Goal: Task Accomplishment & Management: Manage account settings

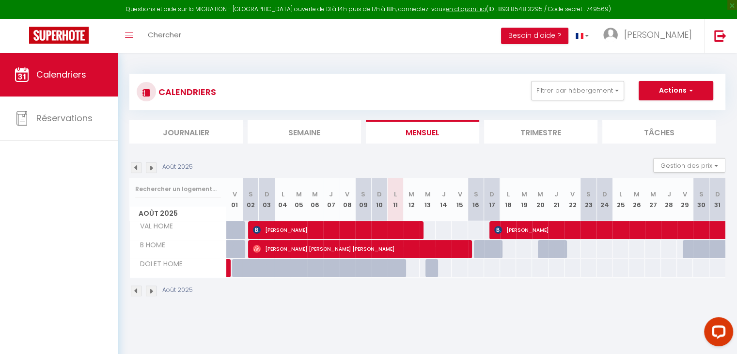
click at [445, 138] on li "Mensuel" at bounding box center [422, 132] width 113 height 24
click at [136, 163] on img at bounding box center [136, 167] width 11 height 11
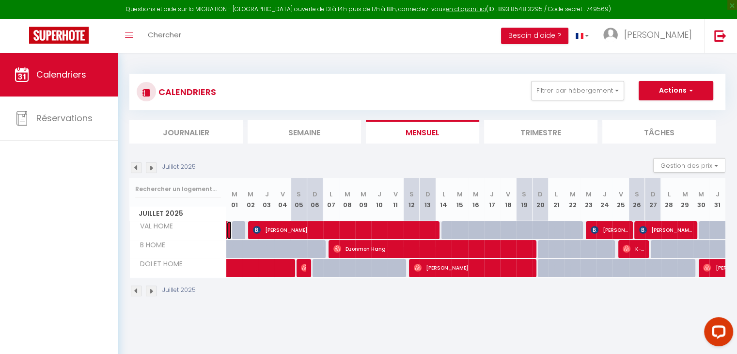
click at [230, 228] on link at bounding box center [229, 230] width 5 height 18
select select "OK"
select select "1"
select select "0"
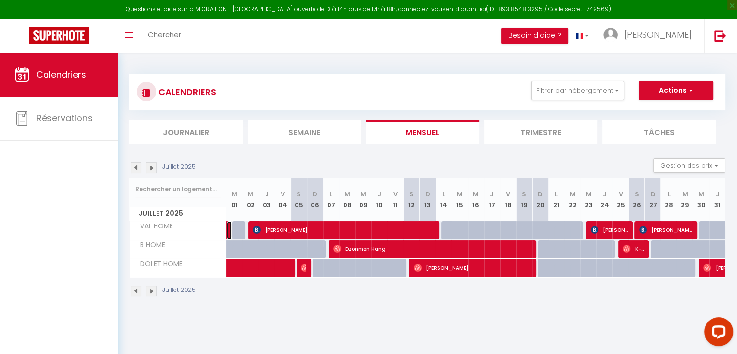
select select "1"
select select
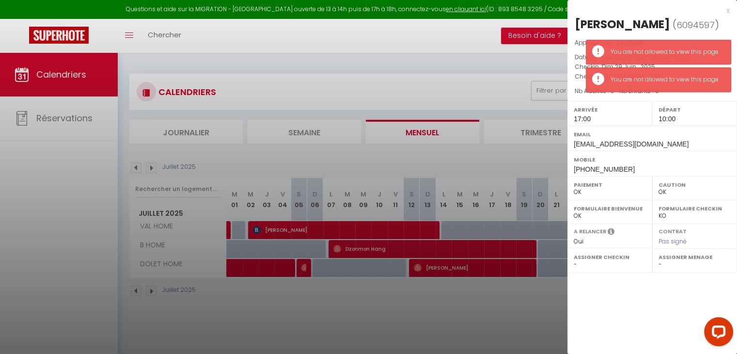
click at [630, 95] on p "Nb Adultes : 5 - Nb Enfants : 0" at bounding box center [652, 91] width 155 height 10
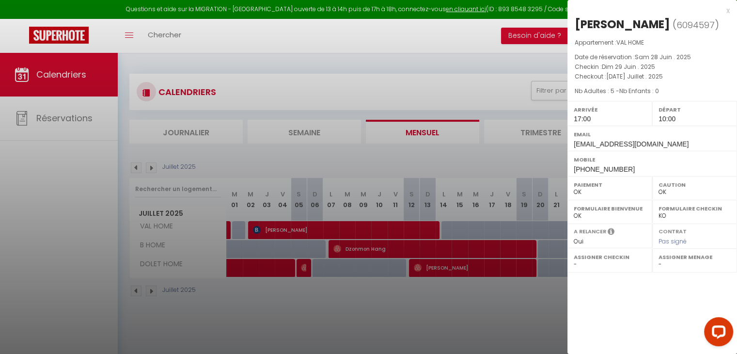
click at [729, 13] on div "x" at bounding box center [648, 11] width 162 height 12
